Goal: Information Seeking & Learning: Learn about a topic

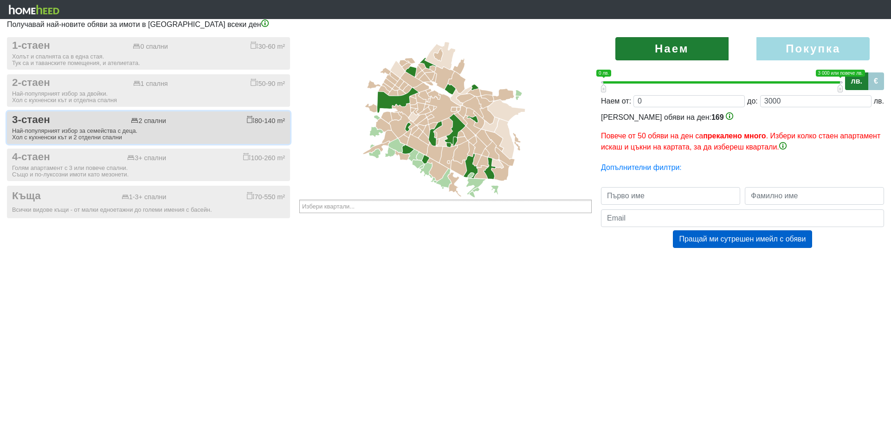
click at [51, 126] on button "3-стаен 2 спални 80-140 m² Най-популярният избор за семейства с деца. Хол с кух…" at bounding box center [148, 127] width 283 height 32
checkbox input "true"
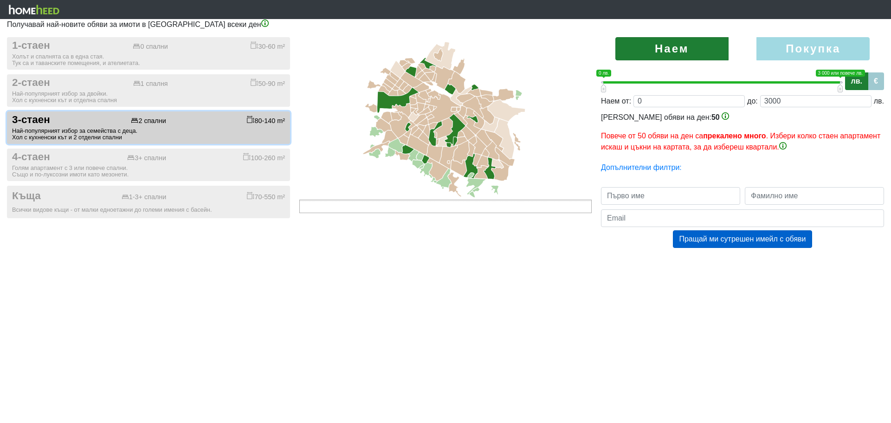
click at [355, 206] on input "text" at bounding box center [334, 206] width 64 height 12
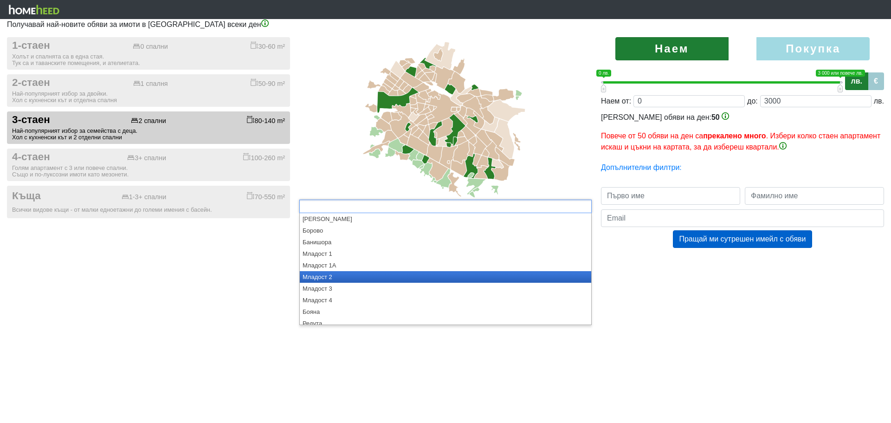
scroll to position [46, 0]
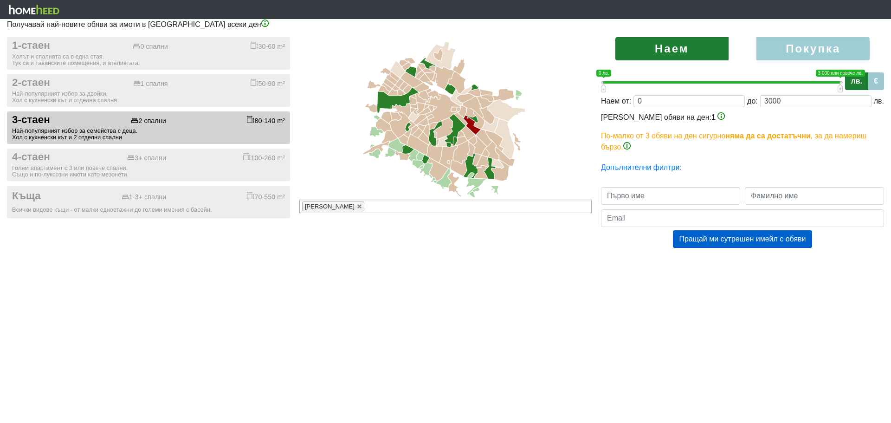
click at [828, 50] on label "Покупка" at bounding box center [812, 48] width 113 height 23
radio input "true"
type input "0;2000000"
type input "2000000"
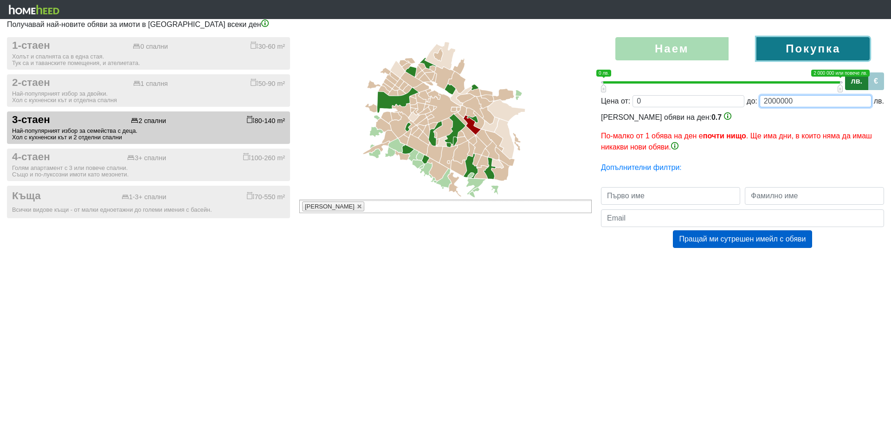
click at [791, 100] on input "2000000" at bounding box center [815, 101] width 112 height 12
drag, startPoint x: 796, startPoint y: 98, endPoint x: 810, endPoint y: 102, distance: 14.7
click at [799, 98] on input "2000000" at bounding box center [815, 101] width 112 height 12
click at [810, 102] on input "2000000" at bounding box center [815, 101] width 112 height 12
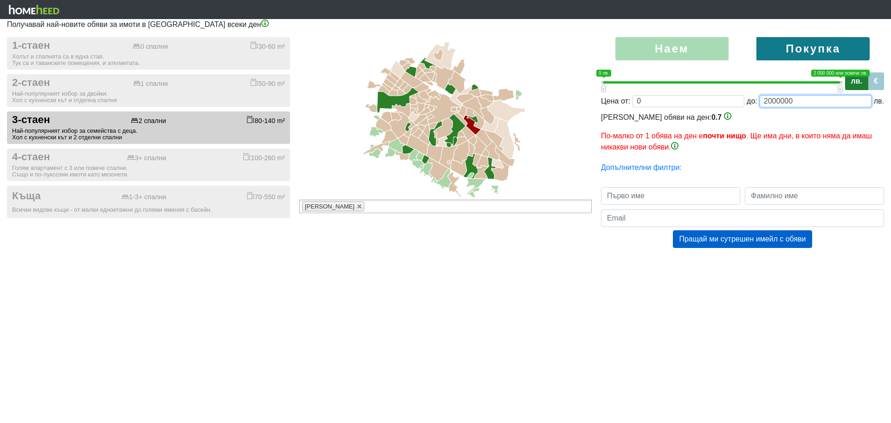
click at [806, 106] on input "2000000" at bounding box center [815, 101] width 112 height 12
click at [805, 48] on label "Покупка" at bounding box center [812, 48] width 113 height 23
